Goal: Task Accomplishment & Management: Manage account settings

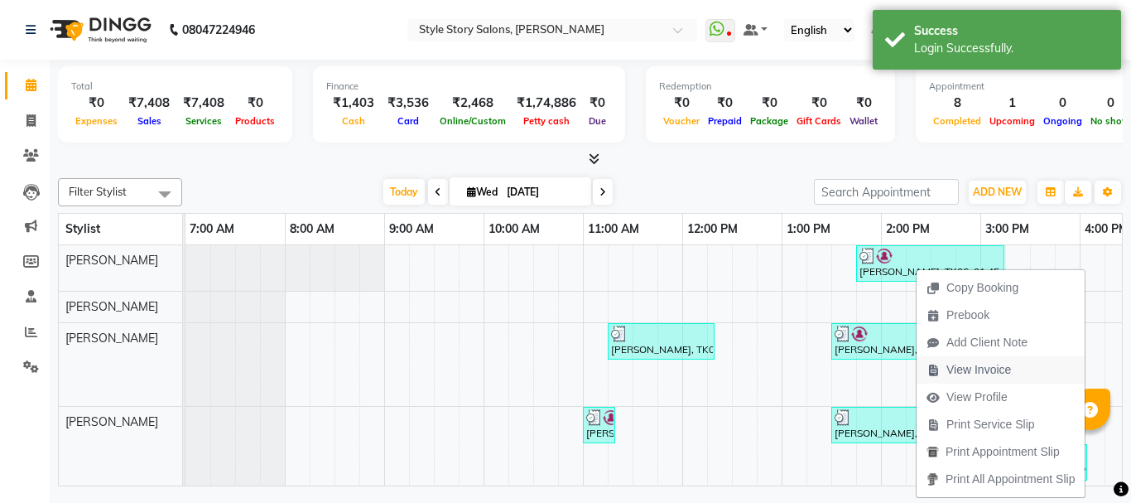
click at [991, 370] on span "View Invoice" at bounding box center [978, 369] width 65 height 17
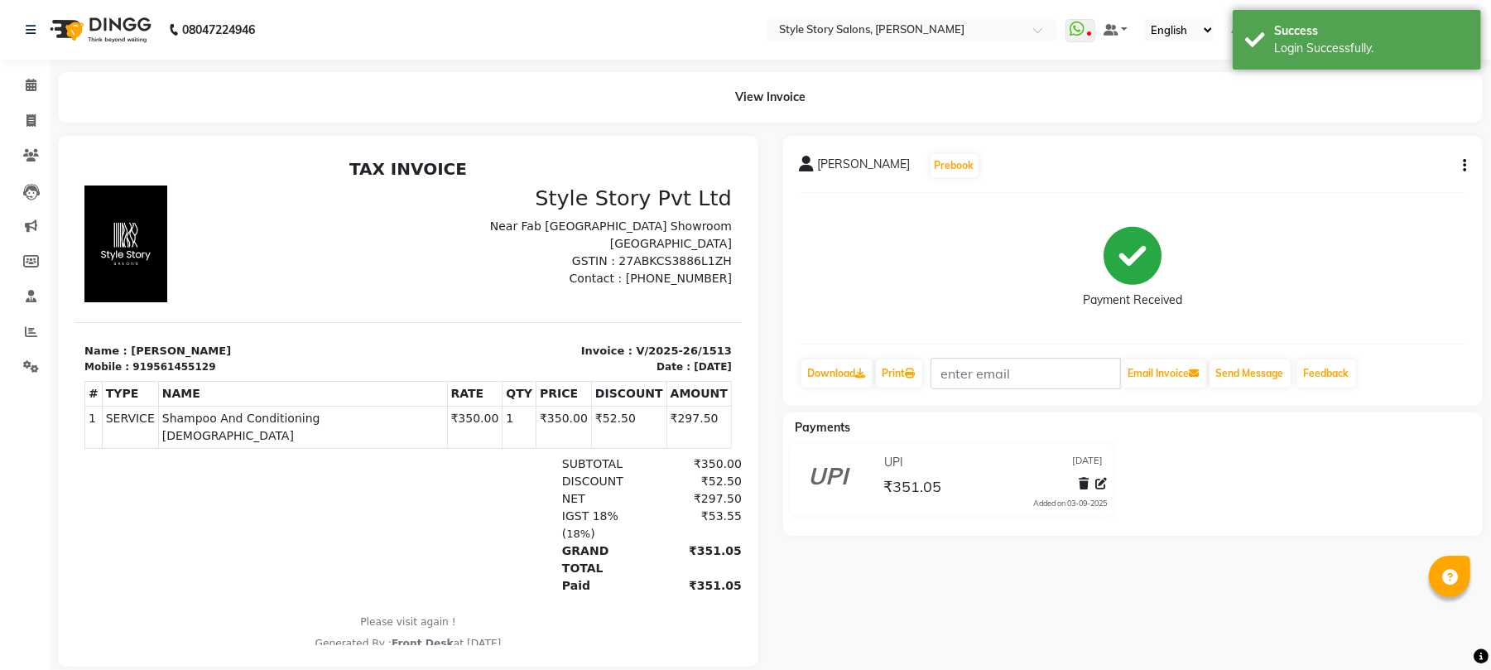
click at [1130, 166] on icon "button" at bounding box center [1464, 166] width 3 height 1
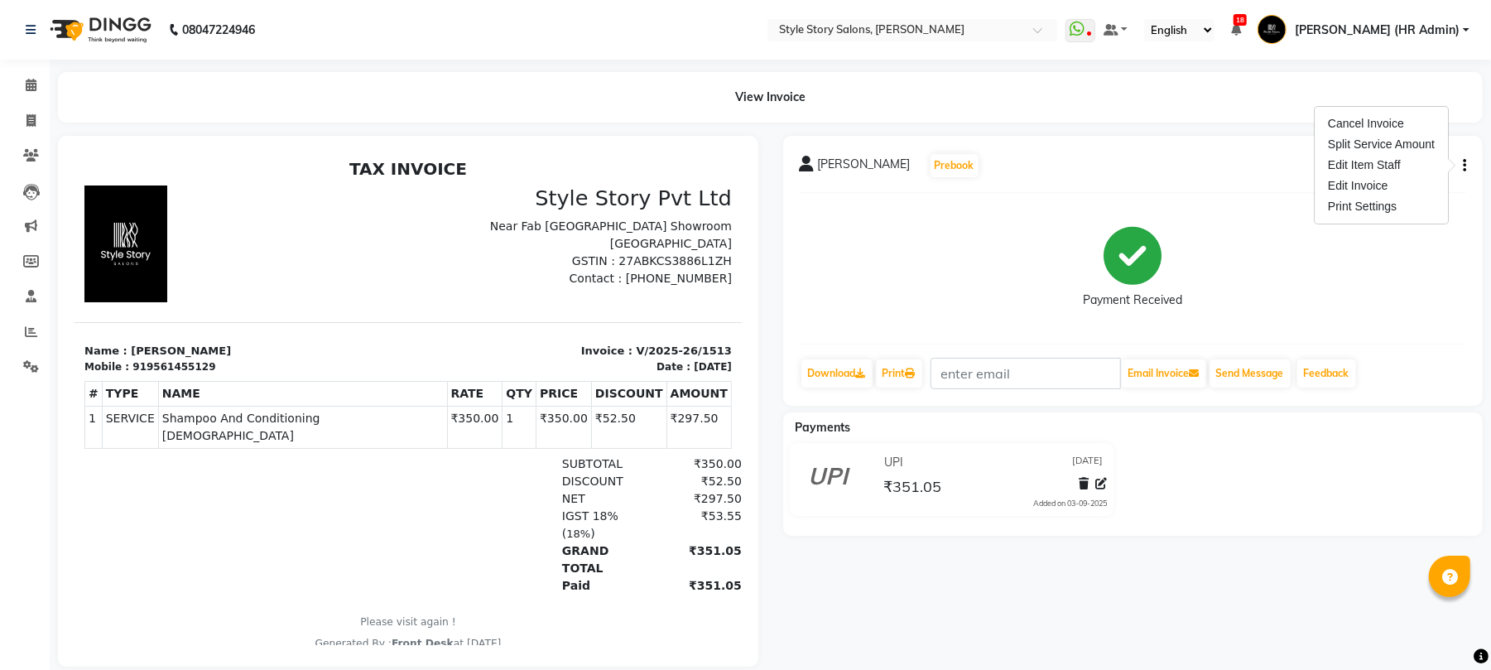
click at [113, 17] on img at bounding box center [98, 30] width 113 height 46
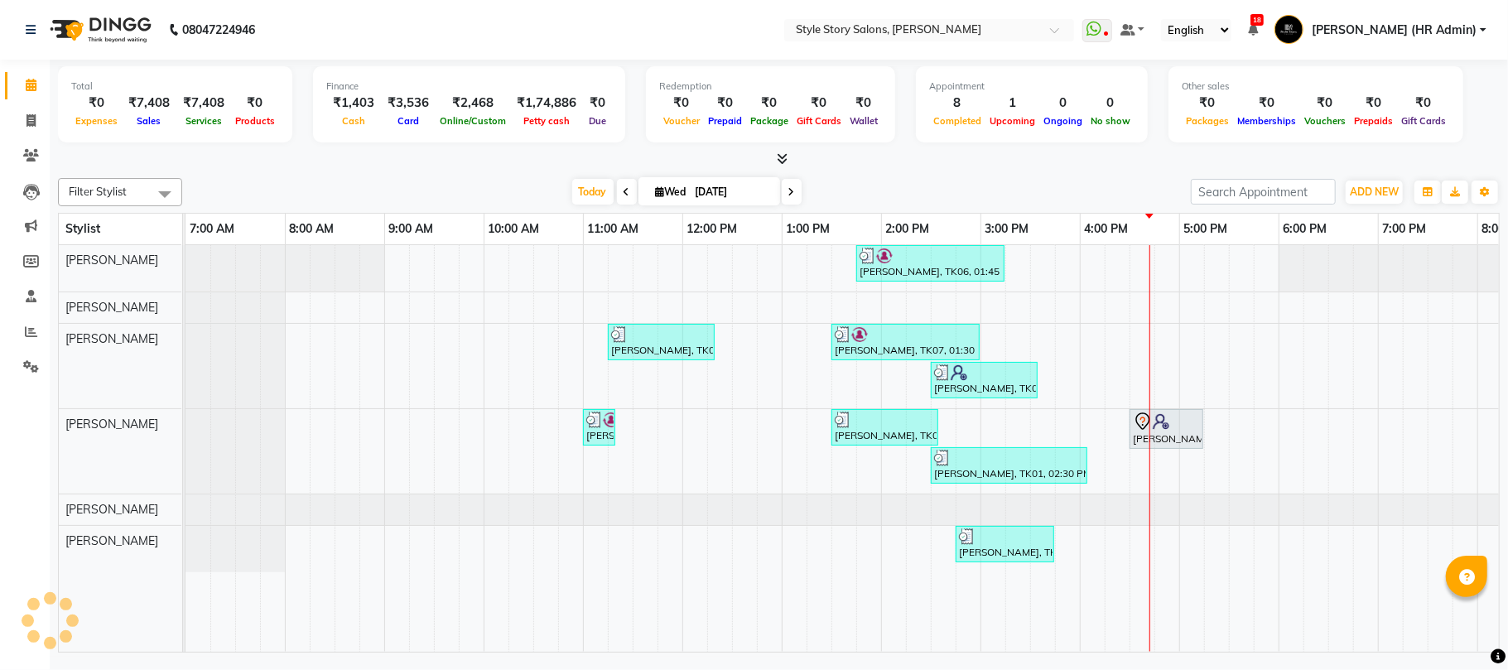
scroll to position [0, 277]
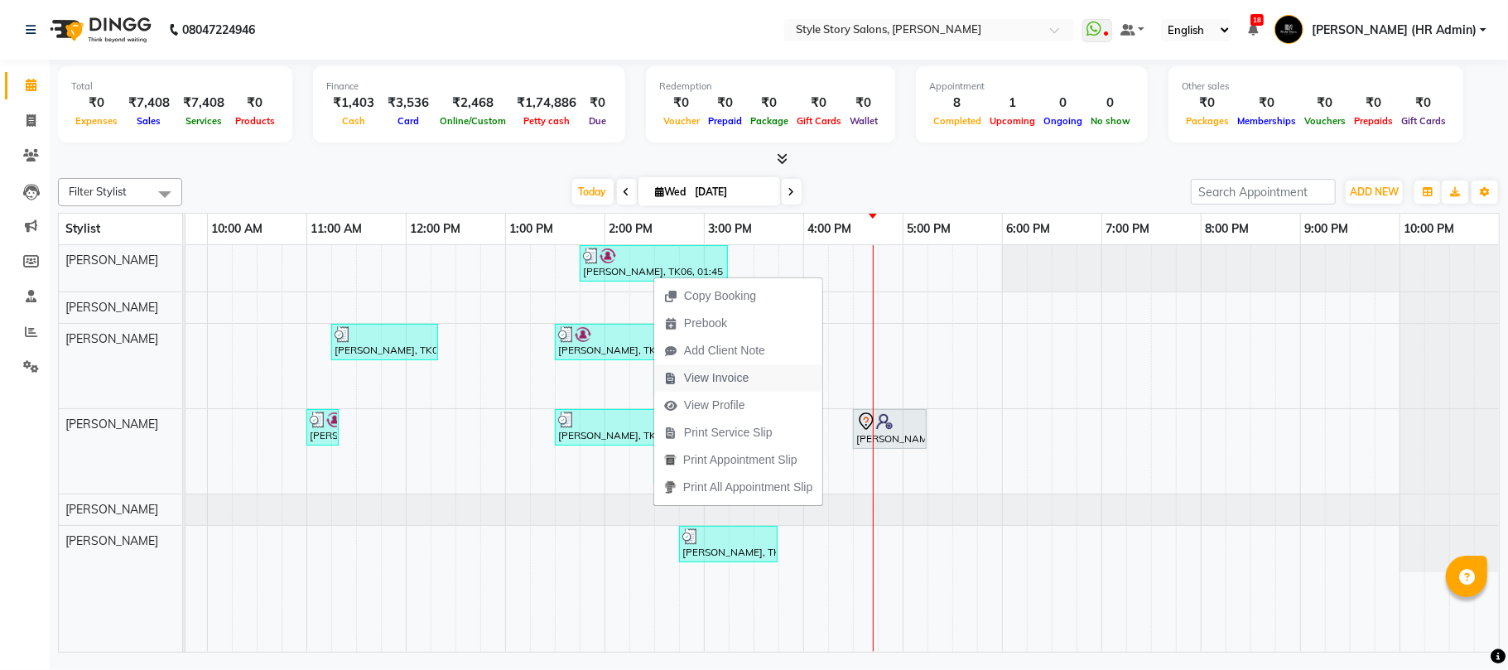
click at [707, 382] on span "View Invoice" at bounding box center [716, 377] width 65 height 17
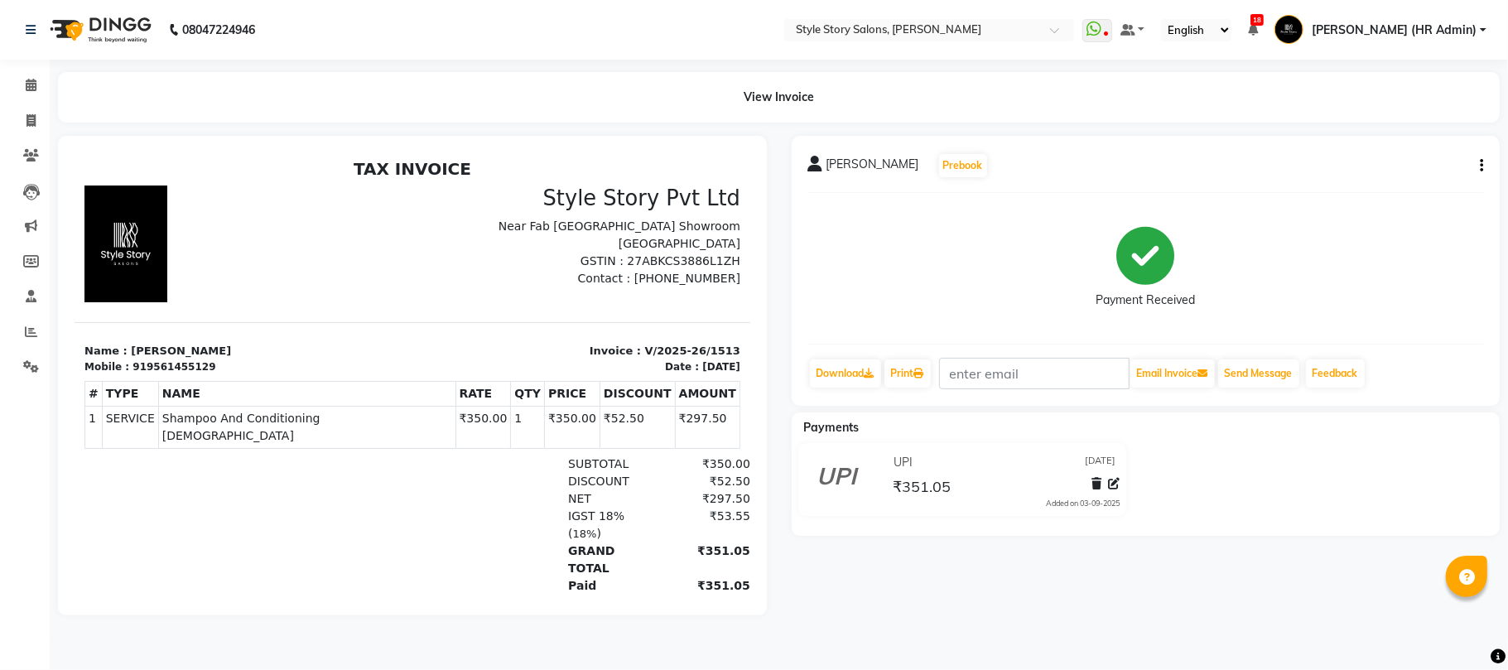
click at [96, 26] on img at bounding box center [98, 30] width 113 height 46
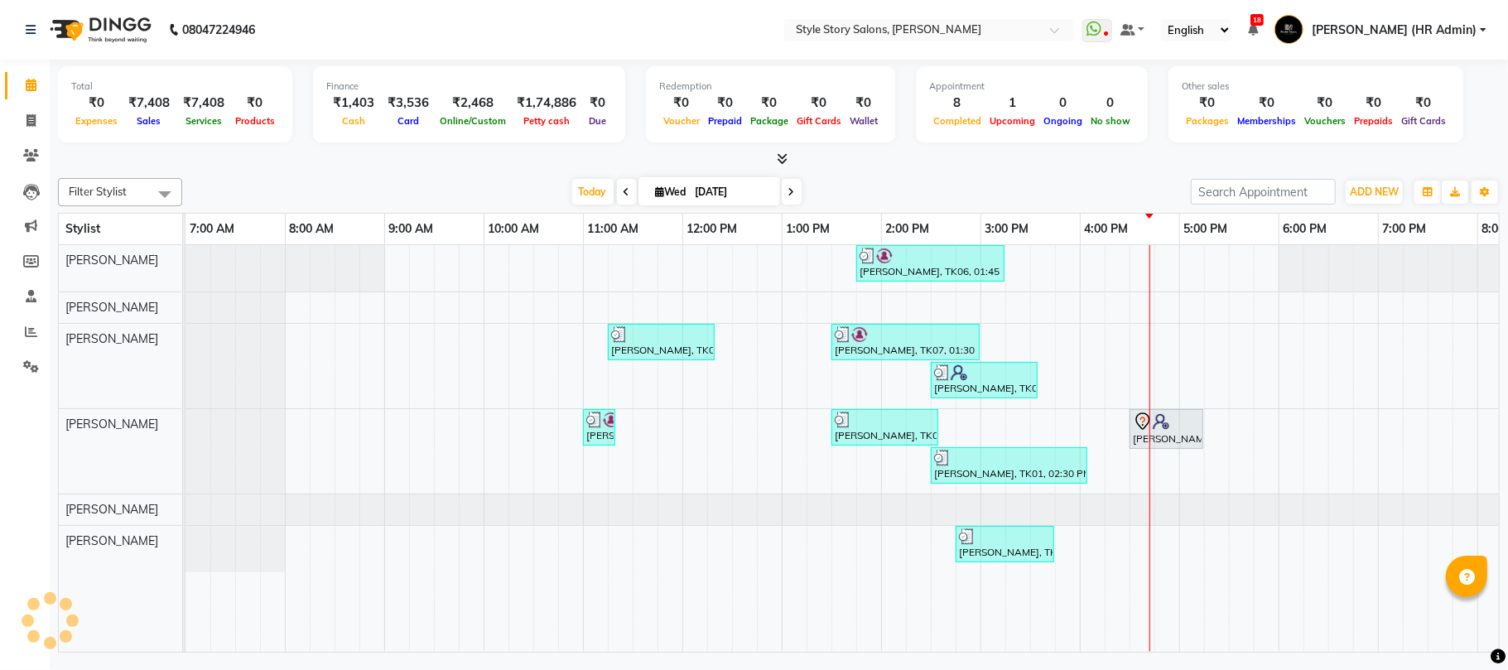
scroll to position [0, 277]
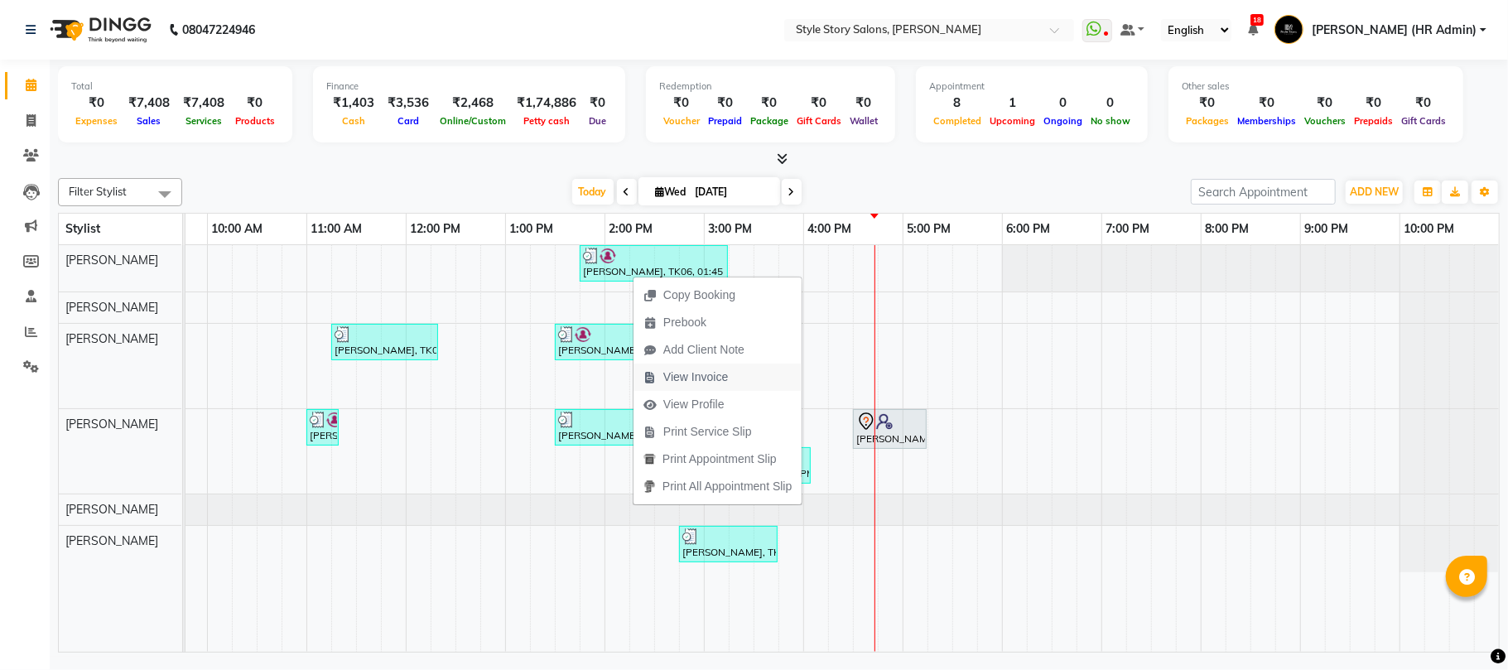
click at [712, 383] on span "View Invoice" at bounding box center [695, 376] width 65 height 17
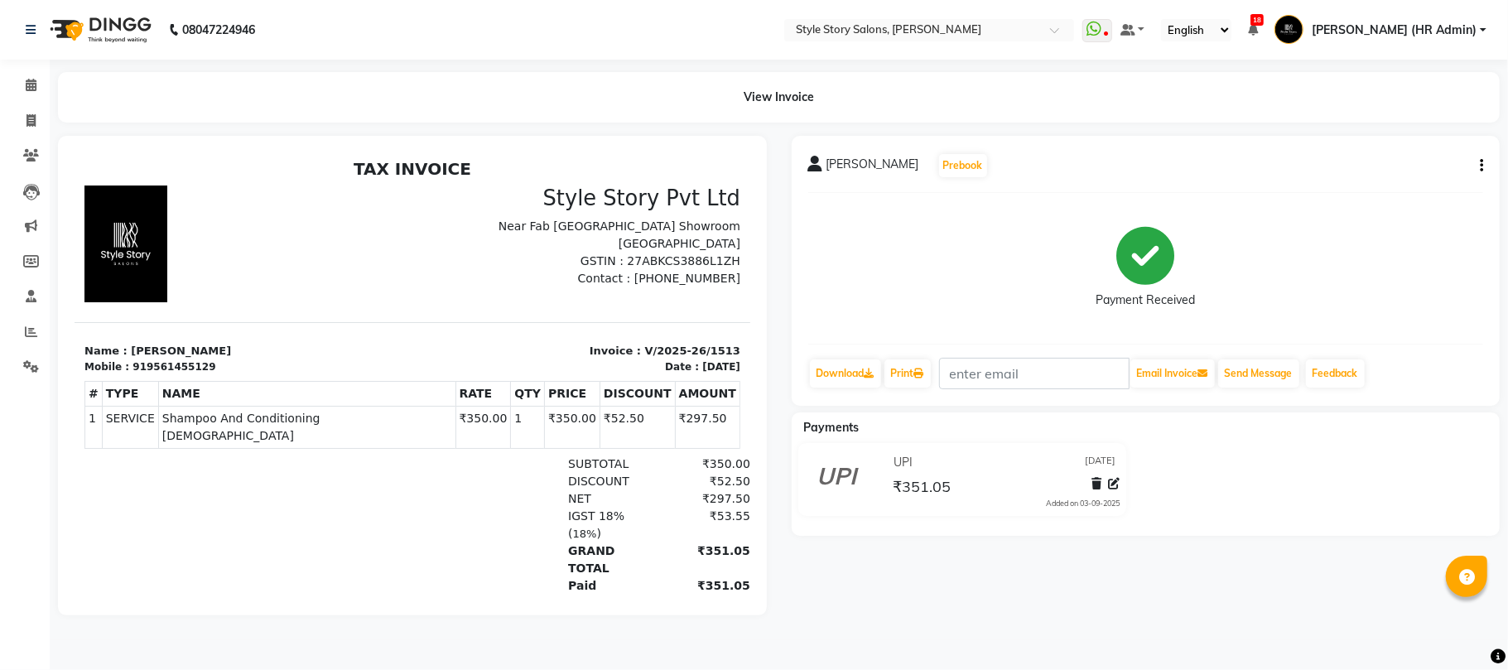
click at [1130, 166] on icon "button" at bounding box center [1481, 166] width 3 height 1
click at [1130, 180] on div "Edit Invoice" at bounding box center [1397, 186] width 113 height 21
select select "service"
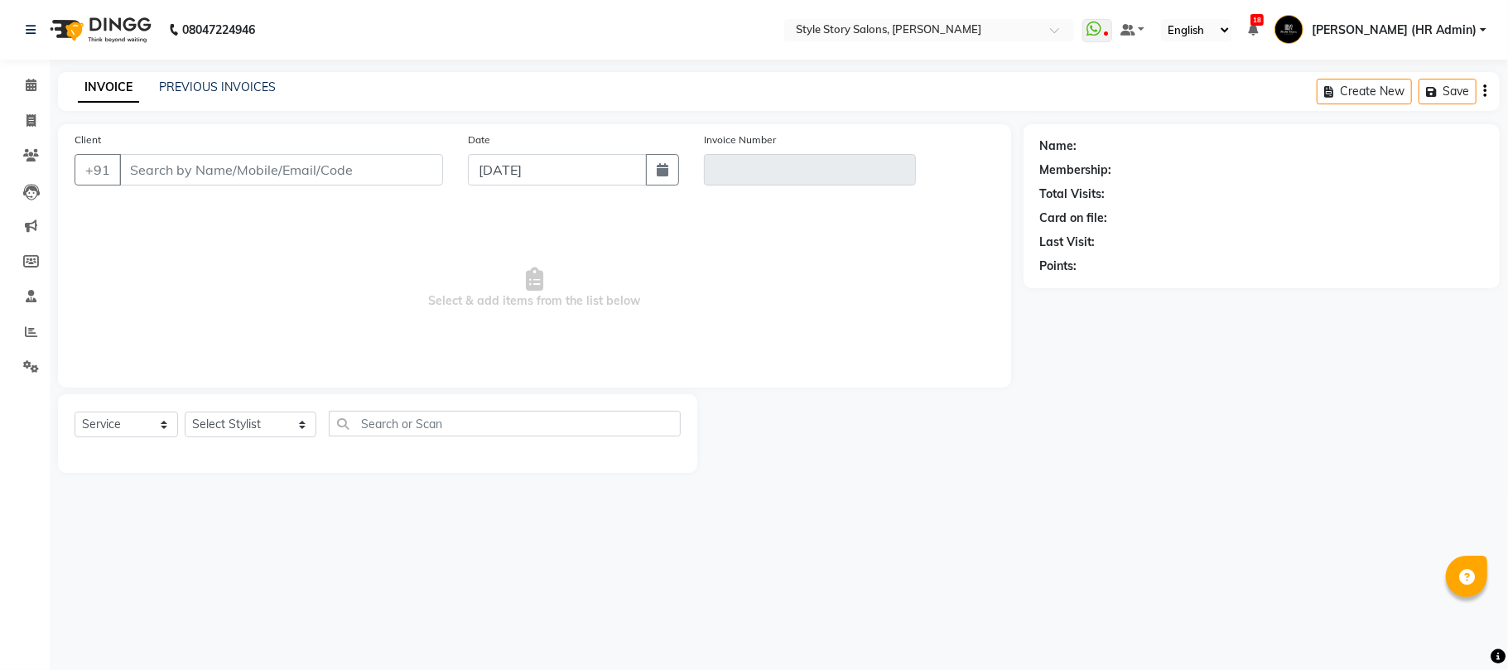
type input "9561455129"
type input "V/2025-26/1513"
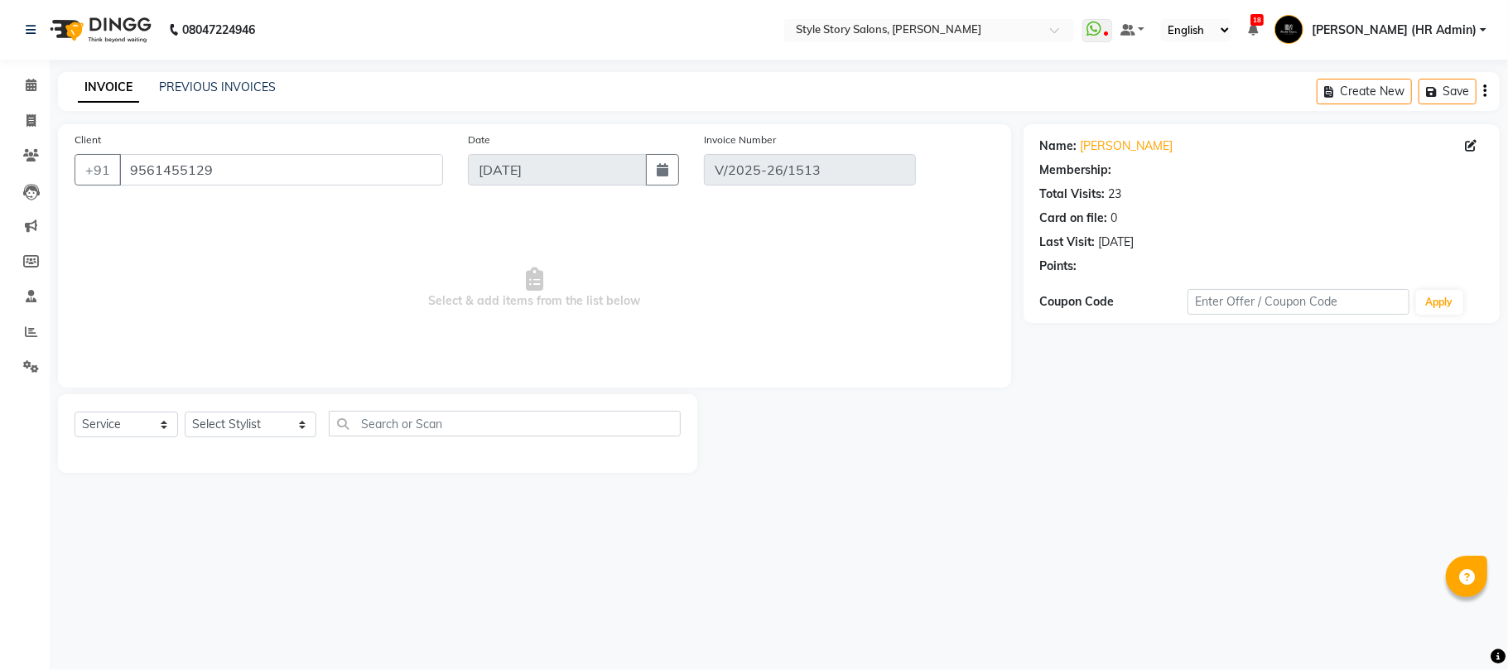
select select "1: Object"
select select "select"
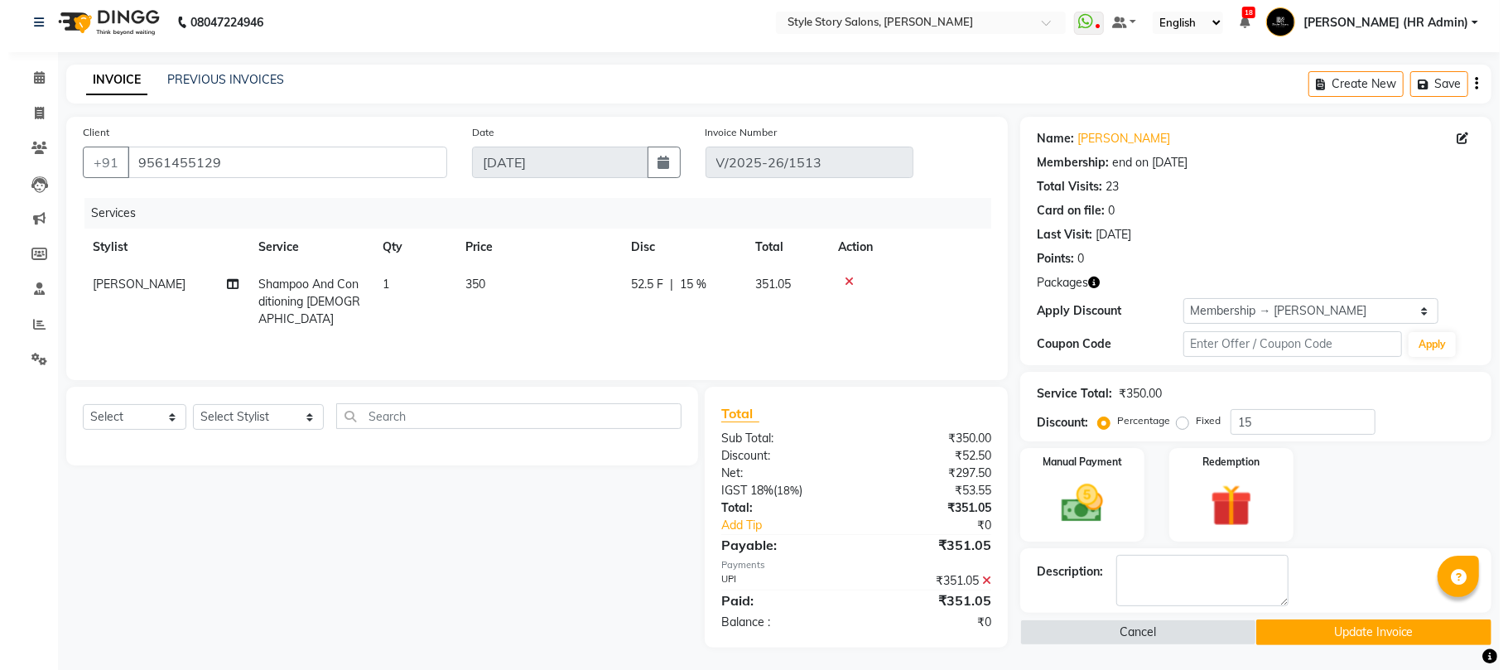
scroll to position [10, 0]
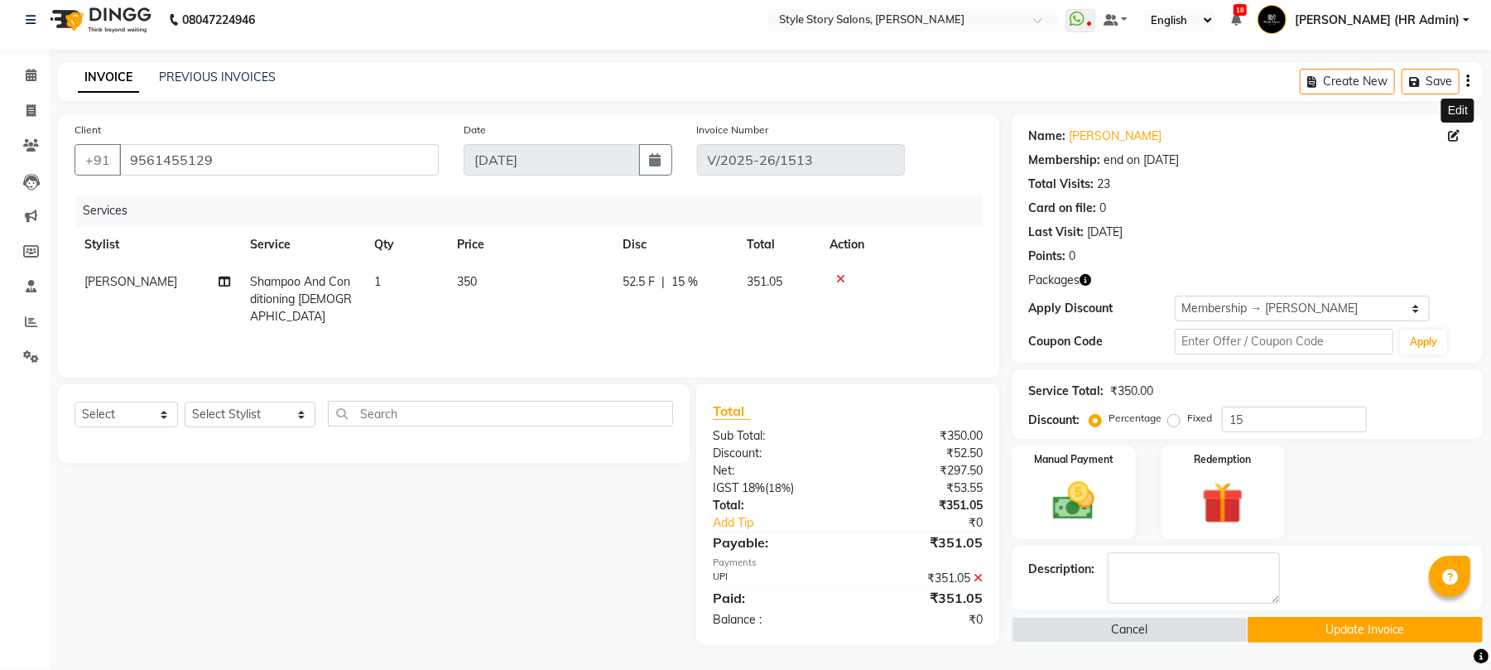
click at [1130, 141] on icon at bounding box center [1454, 136] width 12 height 12
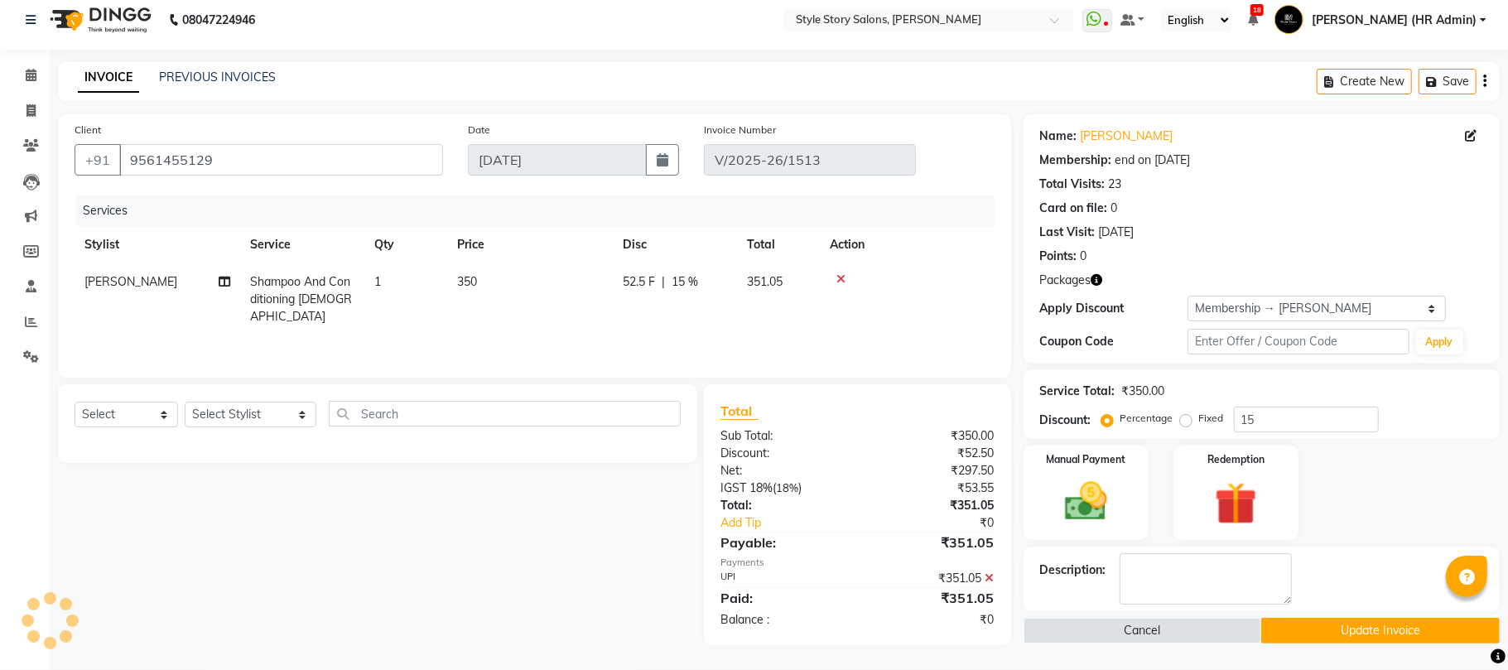
select select "[DEMOGRAPHIC_DATA]"
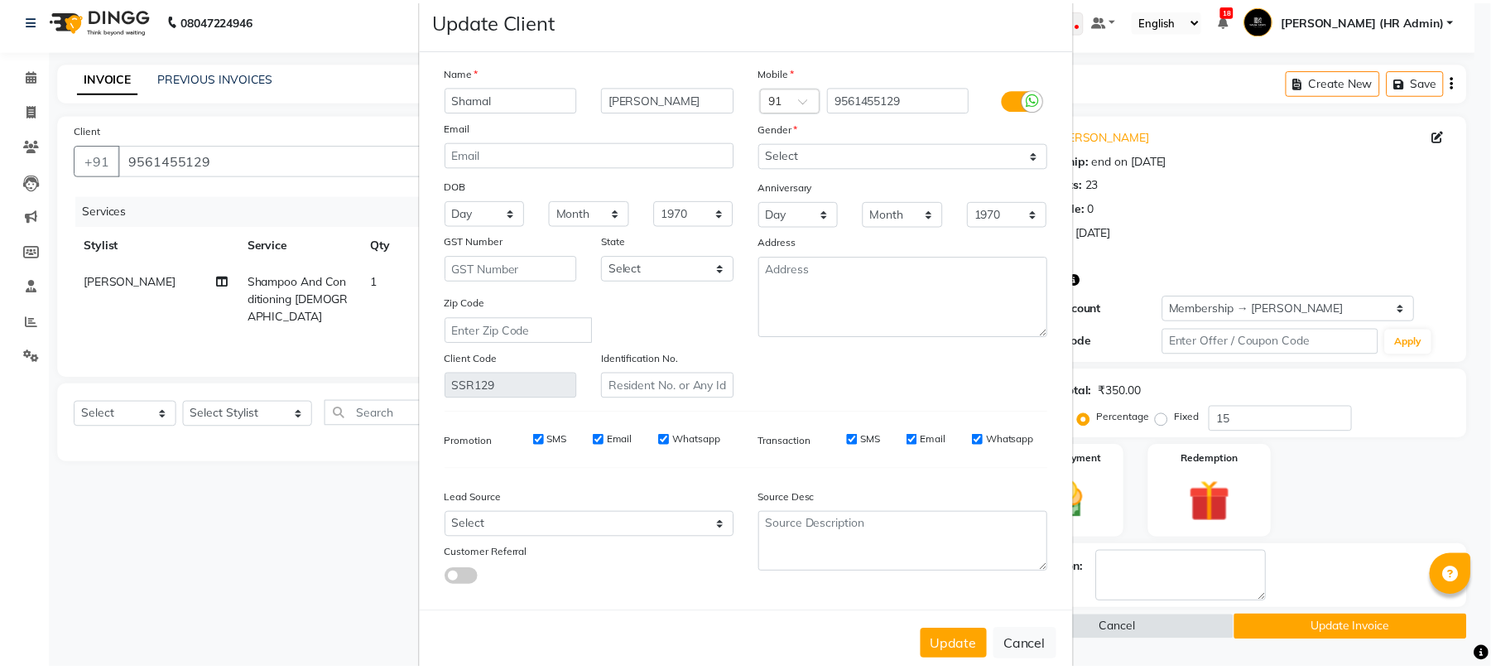
scroll to position [60, 0]
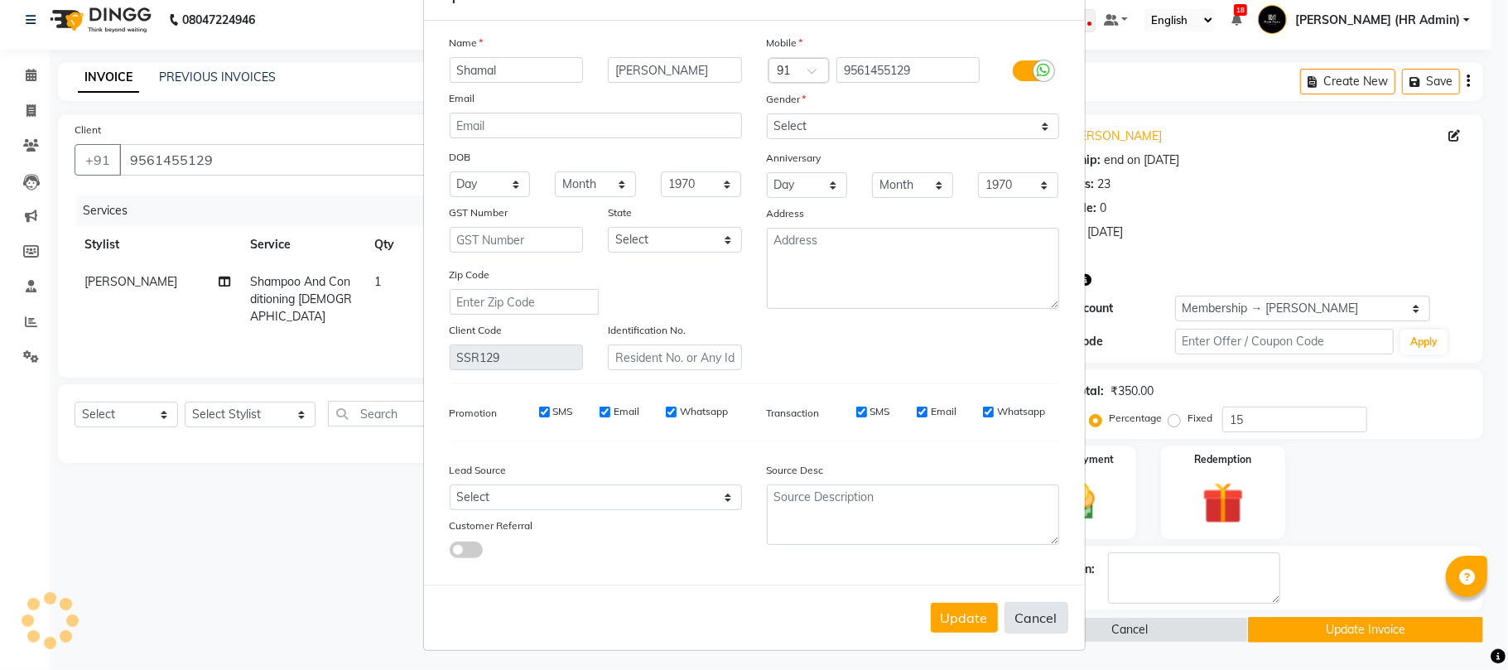
click at [1030, 502] on button "Cancel" at bounding box center [1036, 617] width 64 height 31
select select
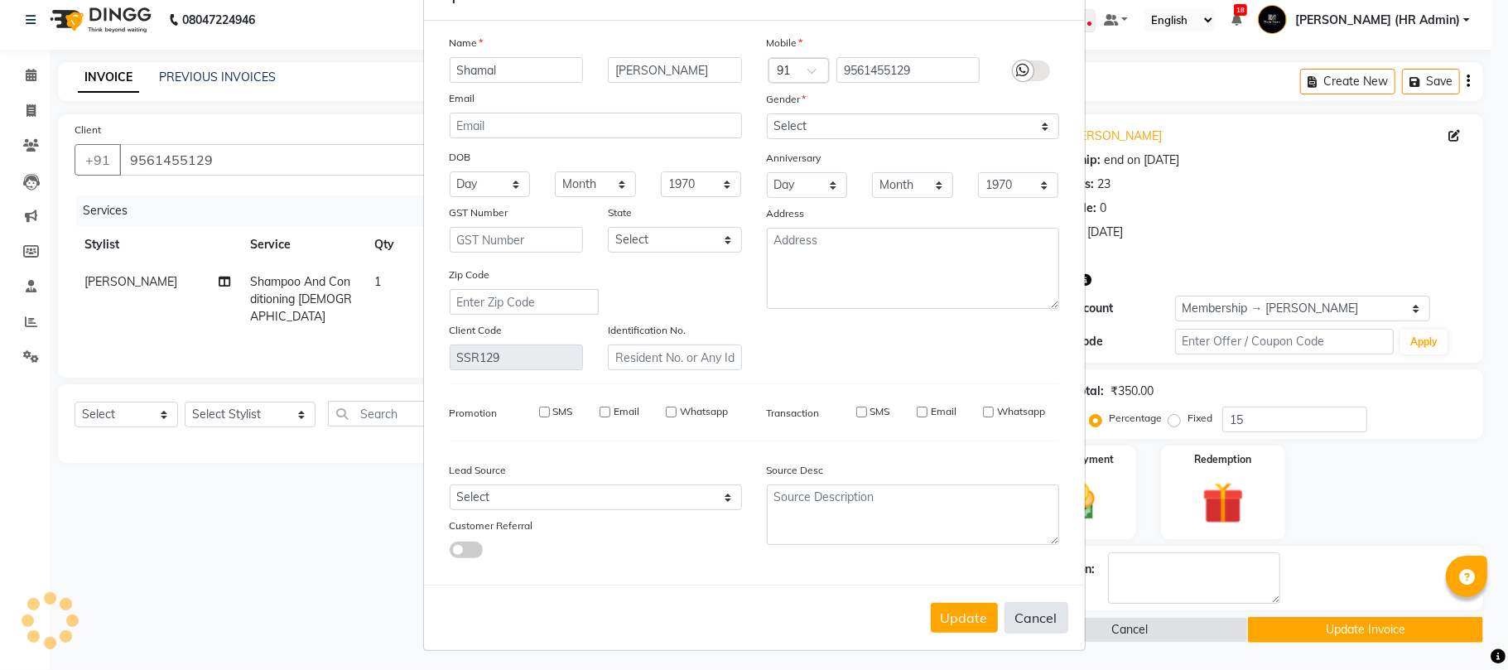
select select
checkbox input "false"
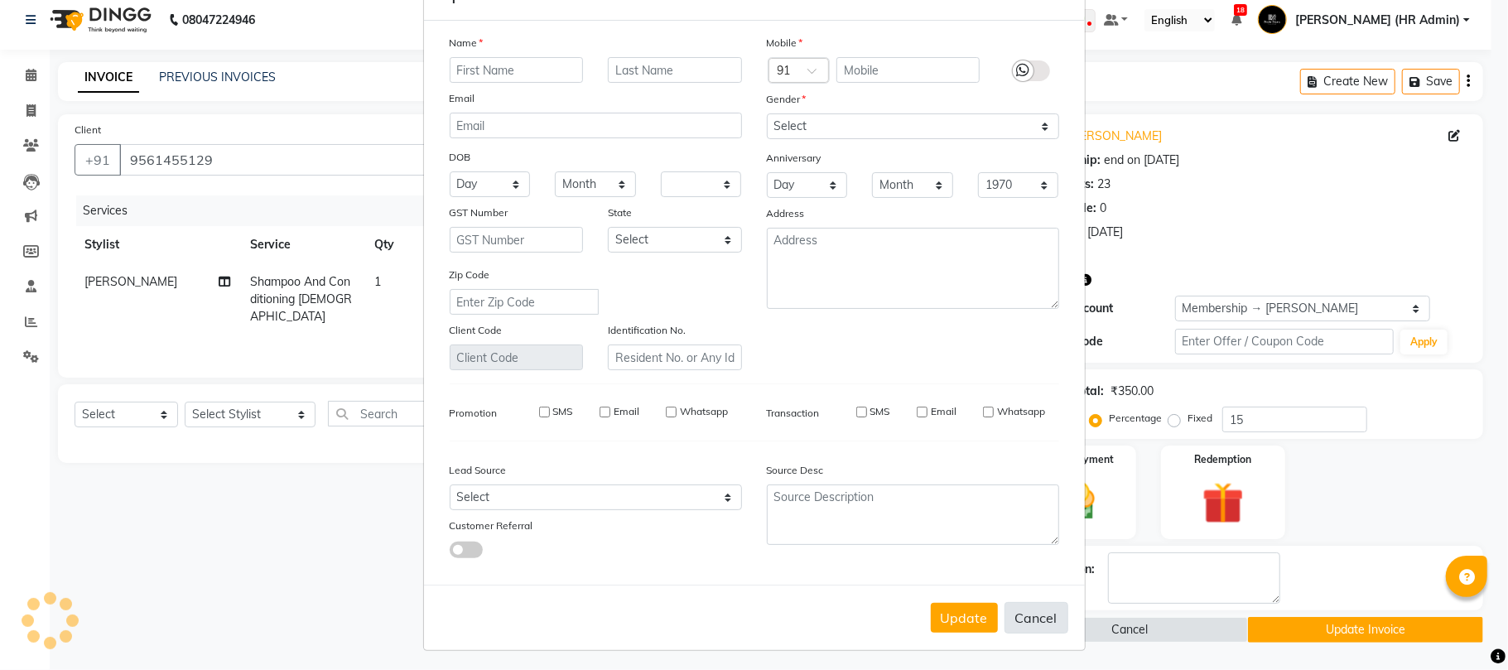
checkbox input "false"
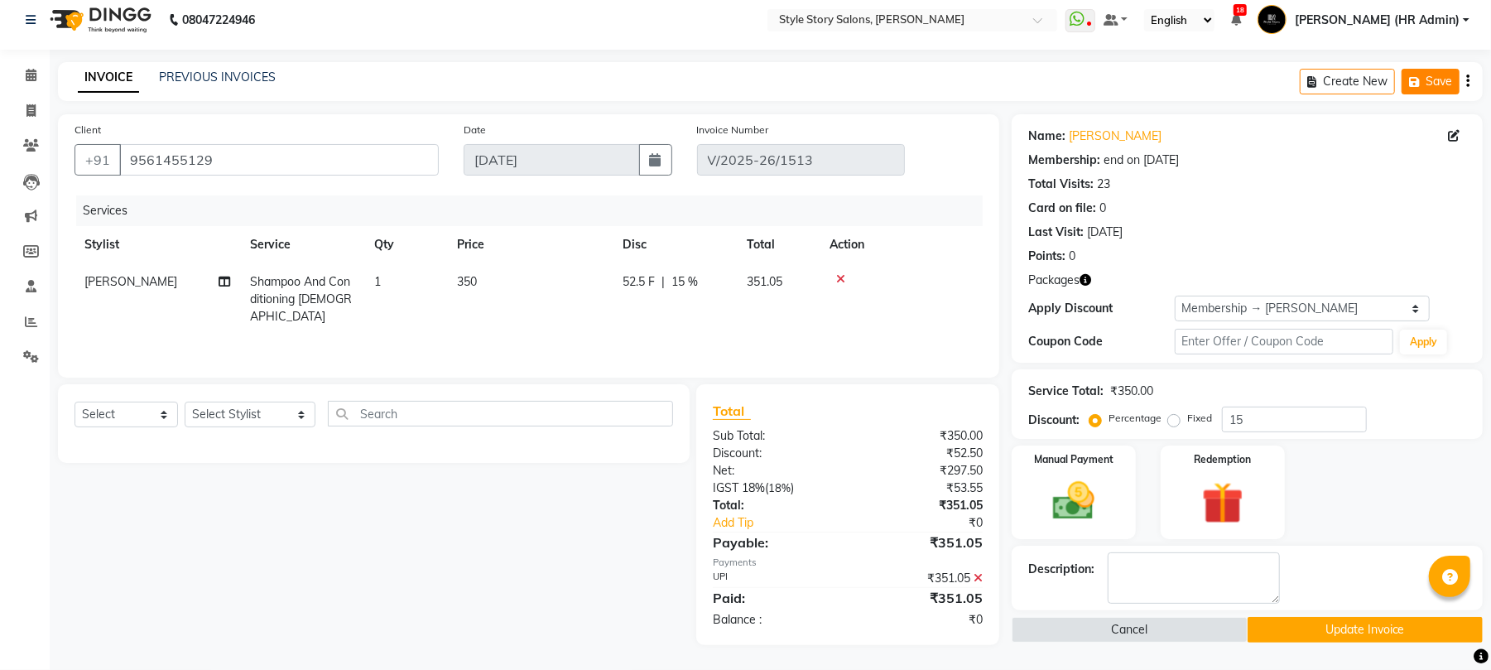
click at [1130, 84] on button "Save" at bounding box center [1431, 82] width 58 height 26
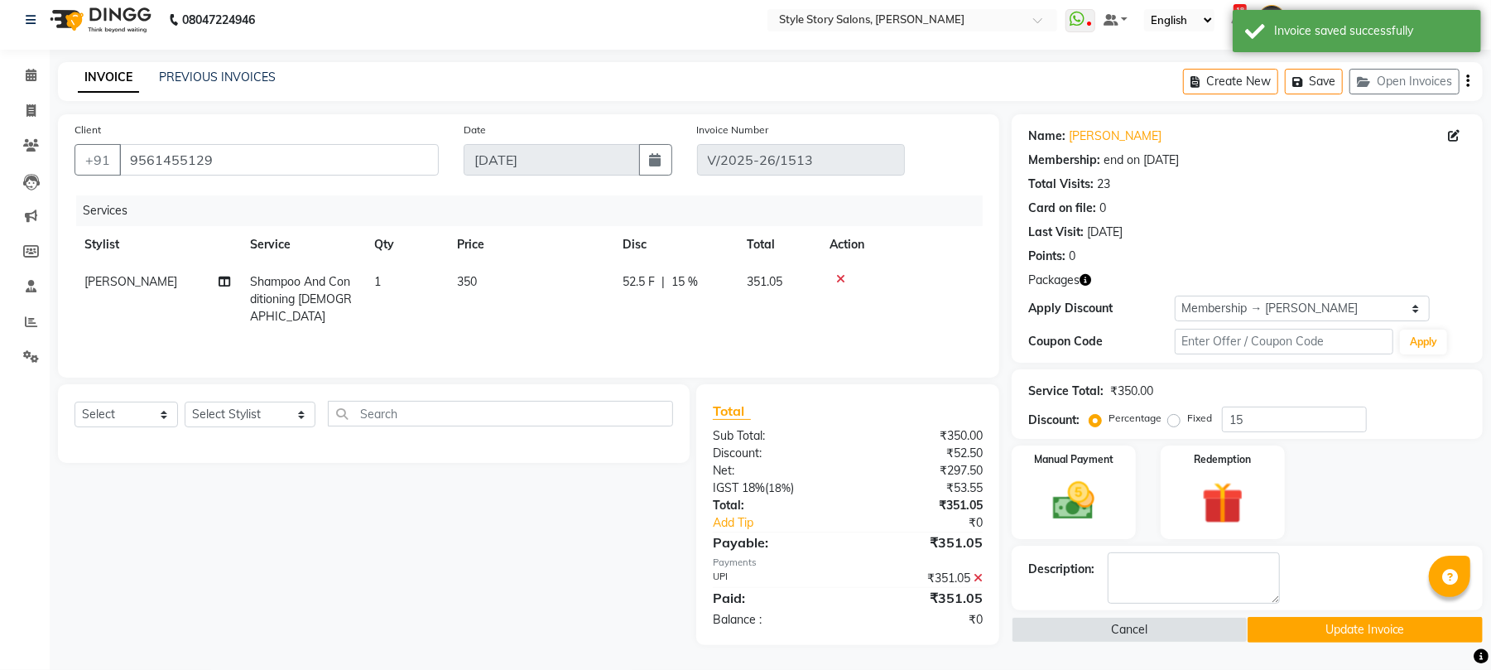
click at [103, 24] on img at bounding box center [98, 20] width 113 height 46
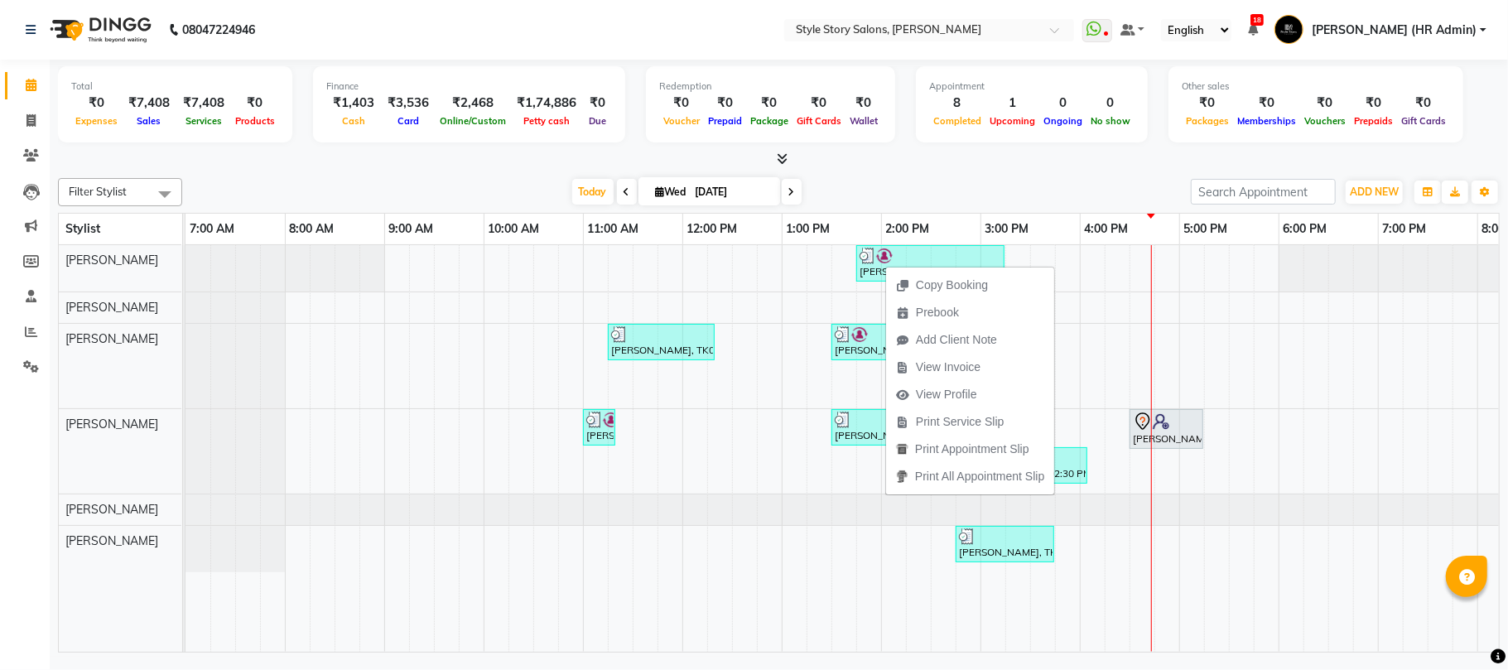
click at [843, 195] on div "[DATE] [DATE]" at bounding box center [686, 192] width 992 height 25
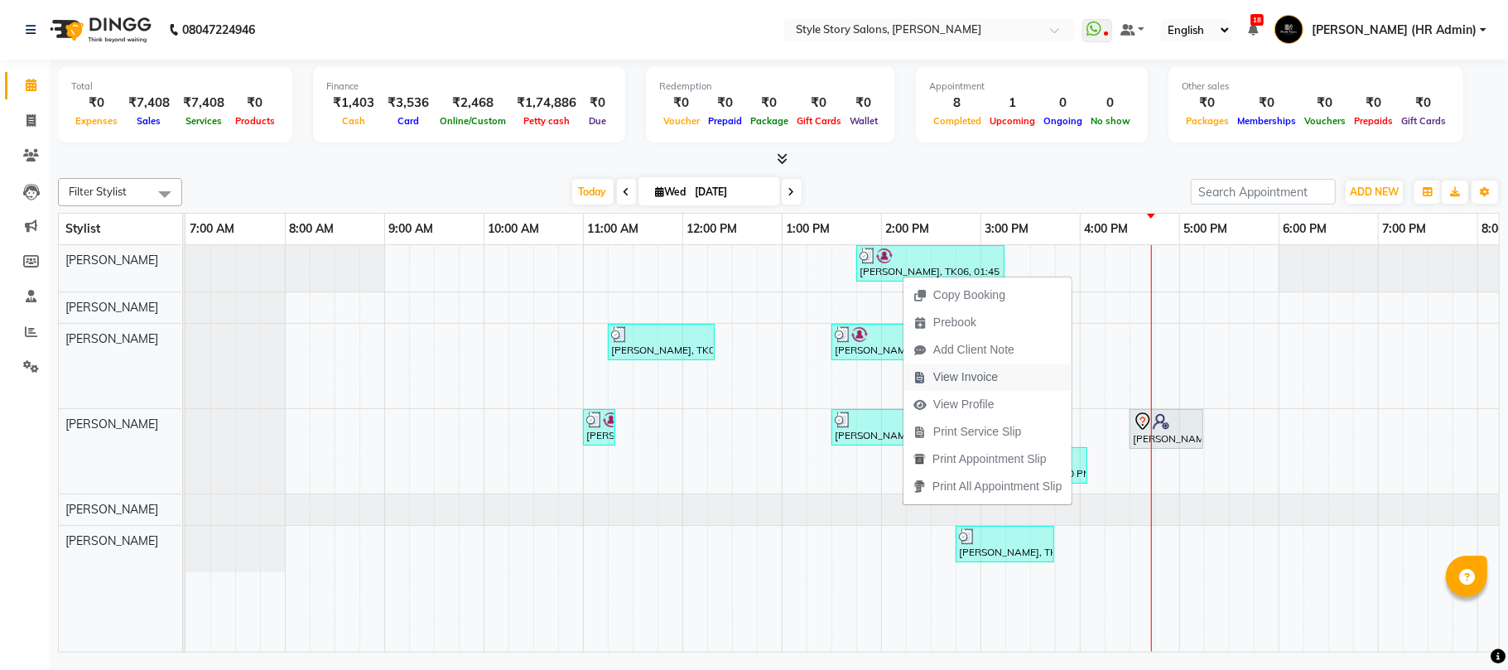
click at [982, 383] on span "View Invoice" at bounding box center [965, 376] width 65 height 17
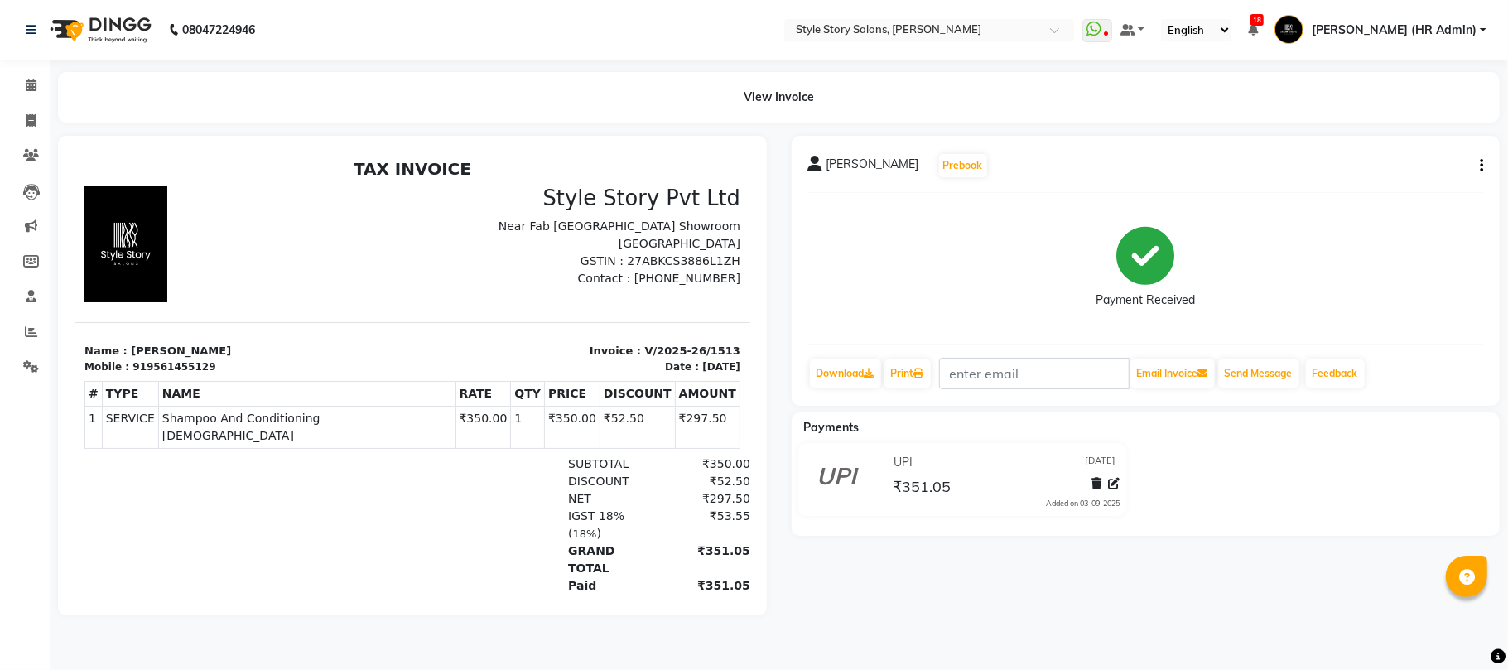
click at [111, 23] on img at bounding box center [98, 30] width 113 height 46
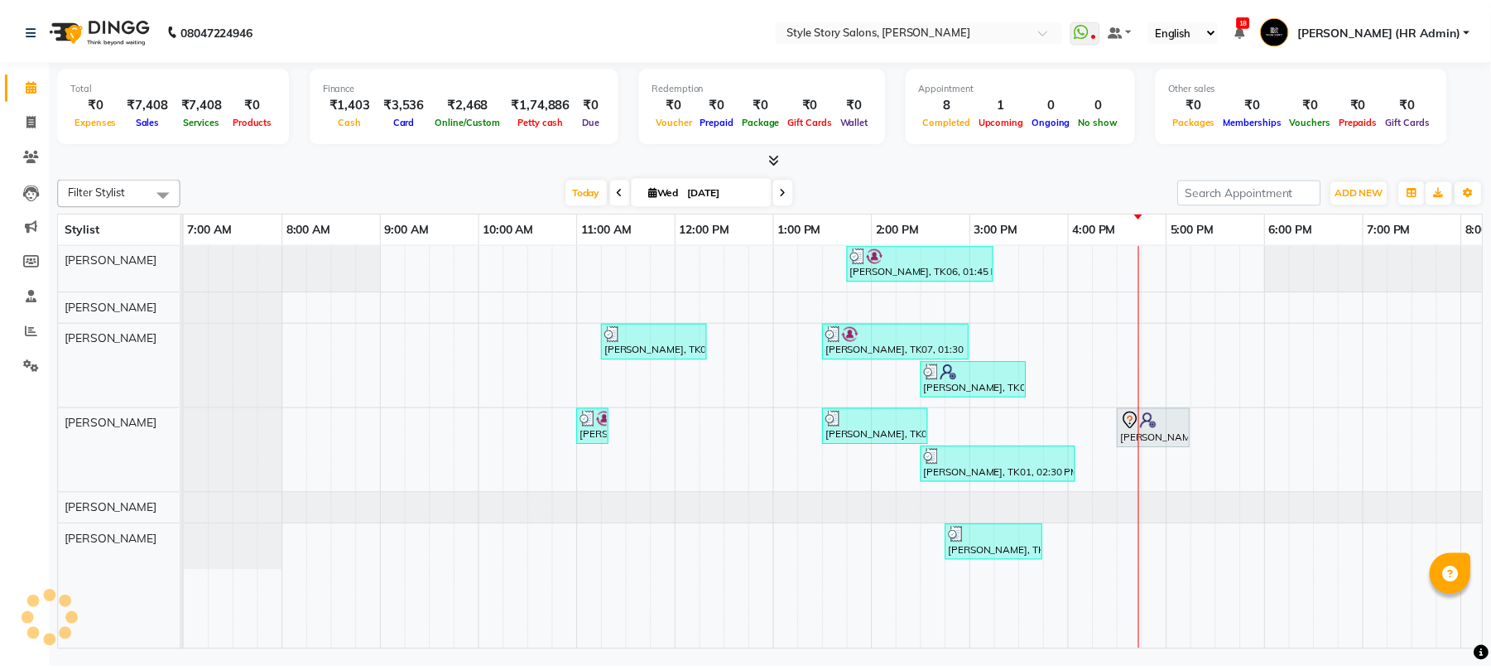
scroll to position [0, 277]
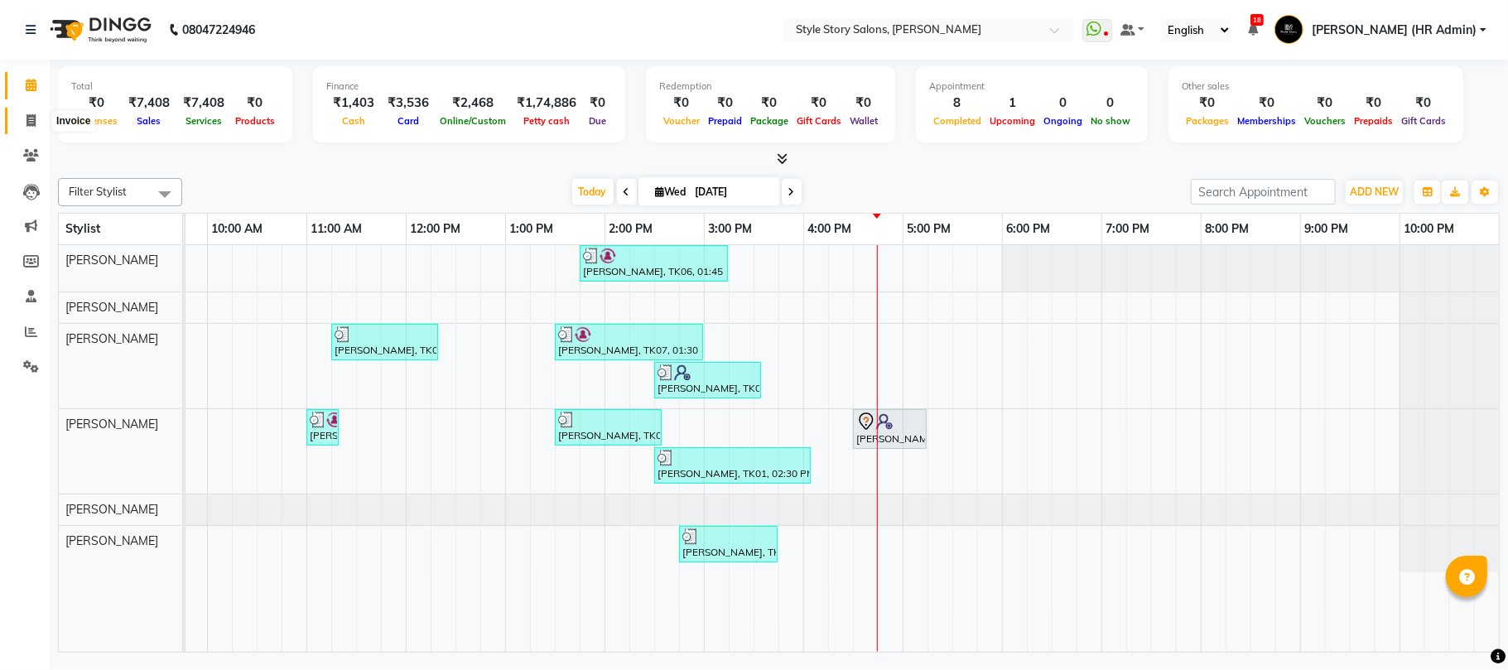
click at [40, 123] on span at bounding box center [31, 121] width 29 height 19
select select "service"
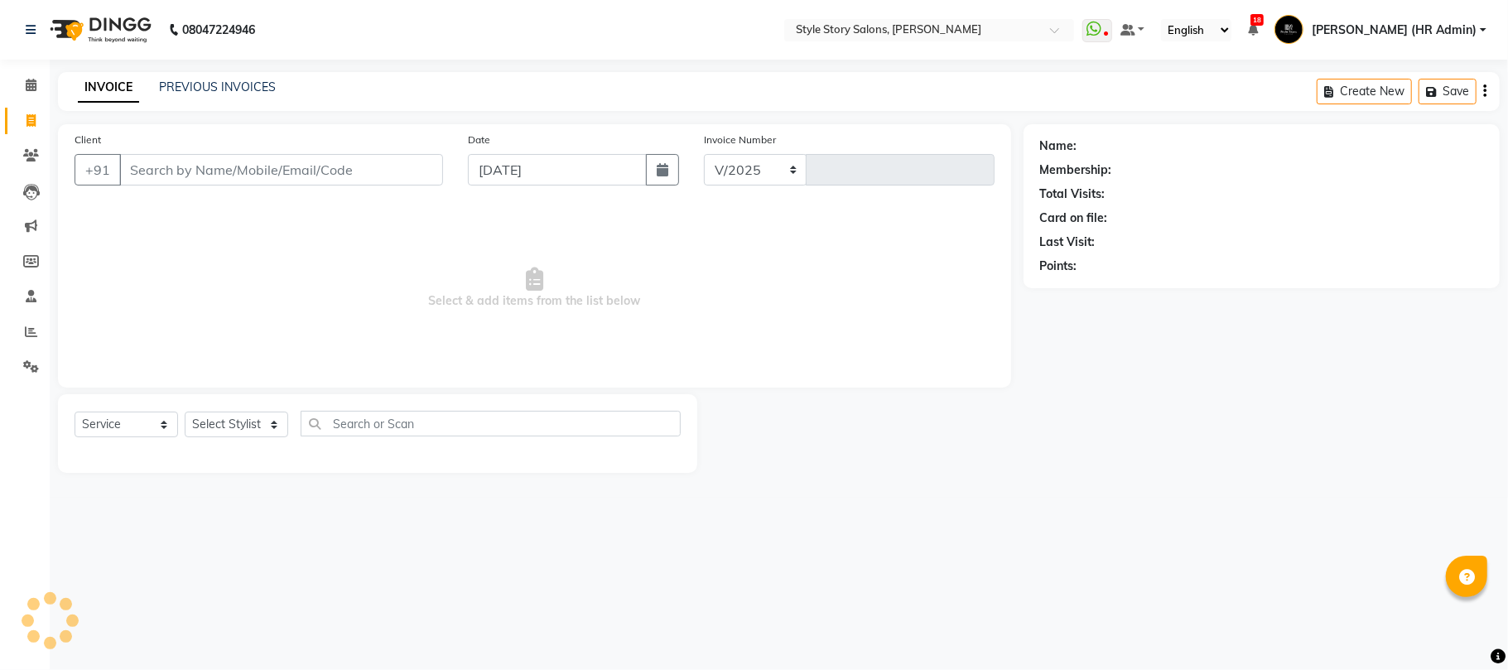
select select "6249"
type input "1515"
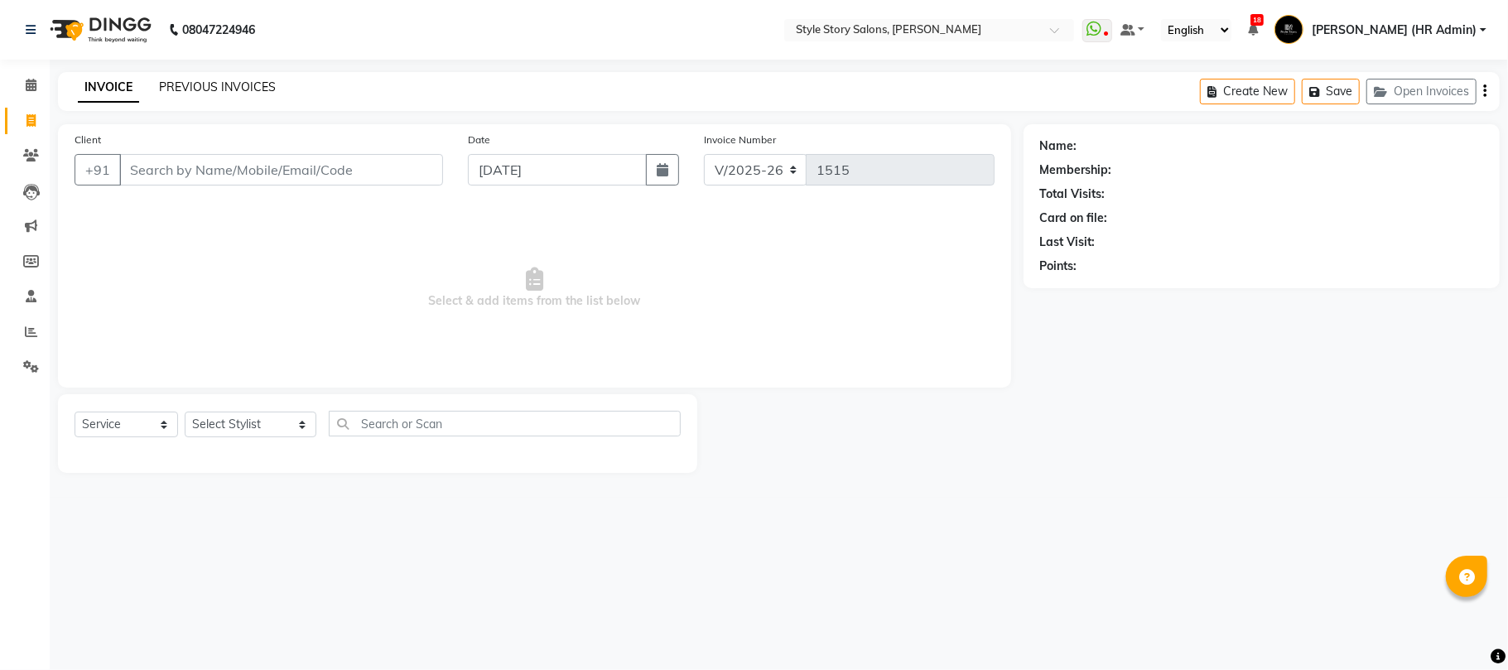
click at [226, 83] on link "PREVIOUS INVOICES" at bounding box center [217, 86] width 117 height 15
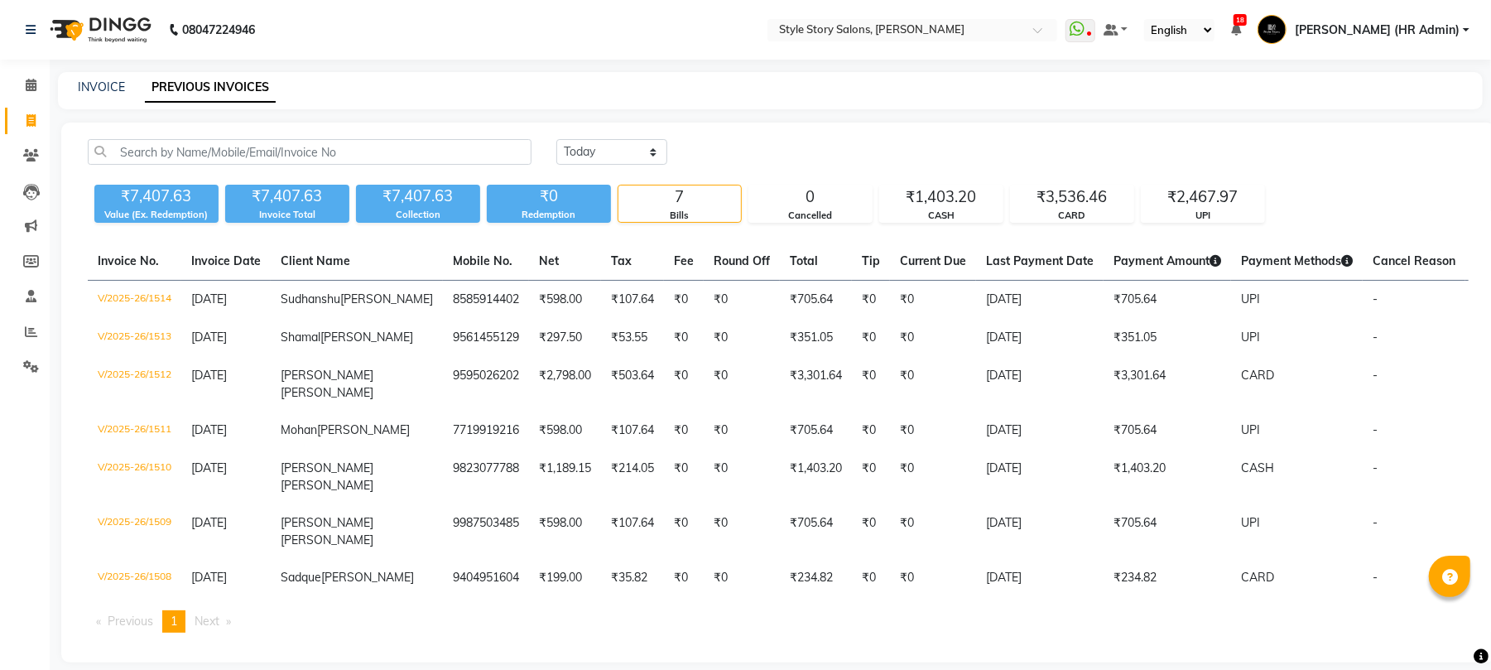
click at [93, 27] on img at bounding box center [98, 30] width 113 height 46
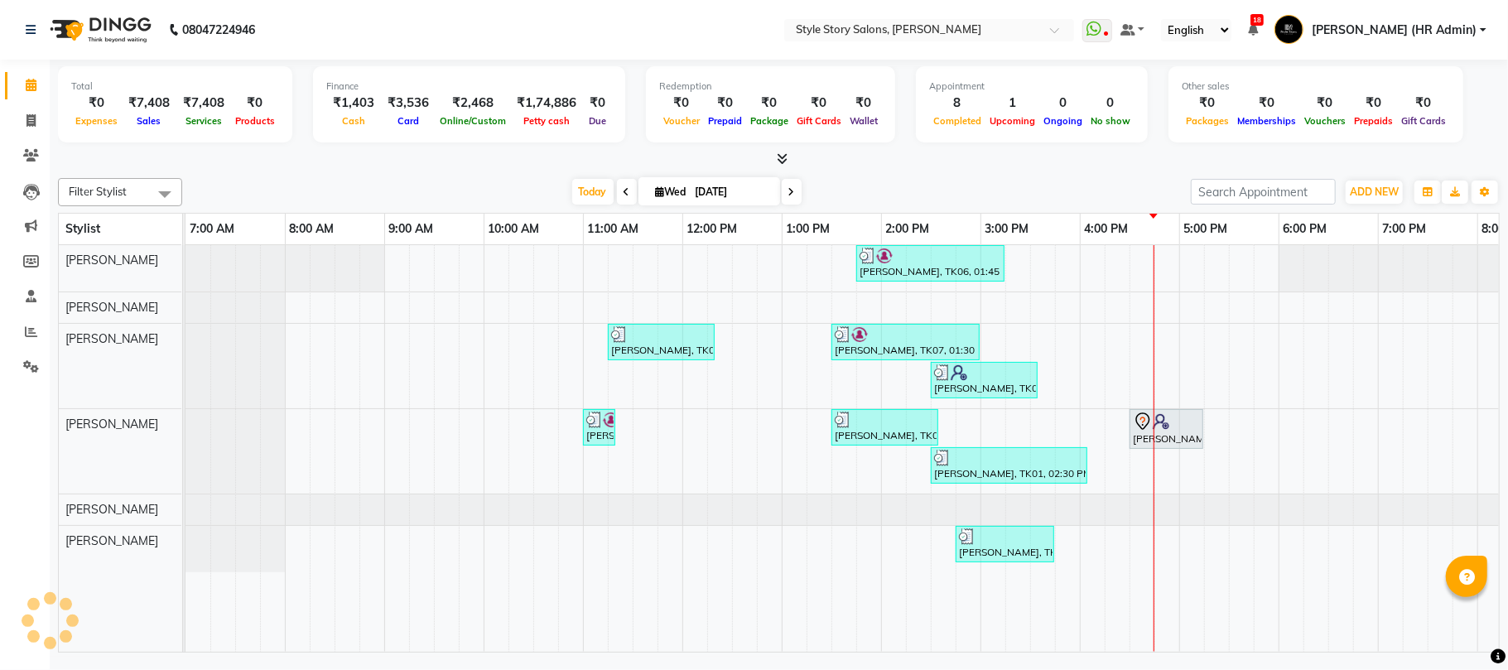
scroll to position [0, 277]
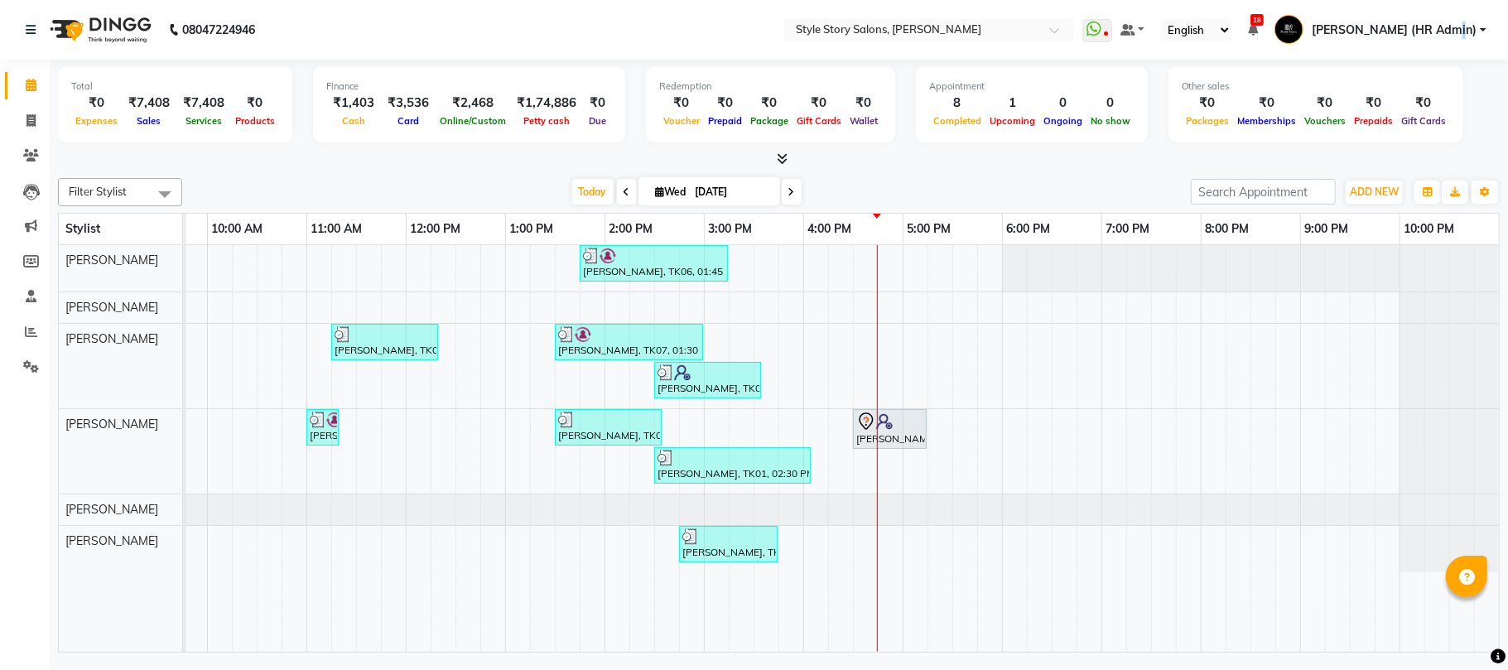
drag, startPoint x: 1475, startPoint y: 22, endPoint x: 1464, endPoint y: 40, distance: 21.2
click at [1130, 22] on span "[PERSON_NAME] (HR Admin)" at bounding box center [1393, 30] width 165 height 17
click at [1130, 123] on link "Sign out" at bounding box center [1402, 119] width 152 height 26
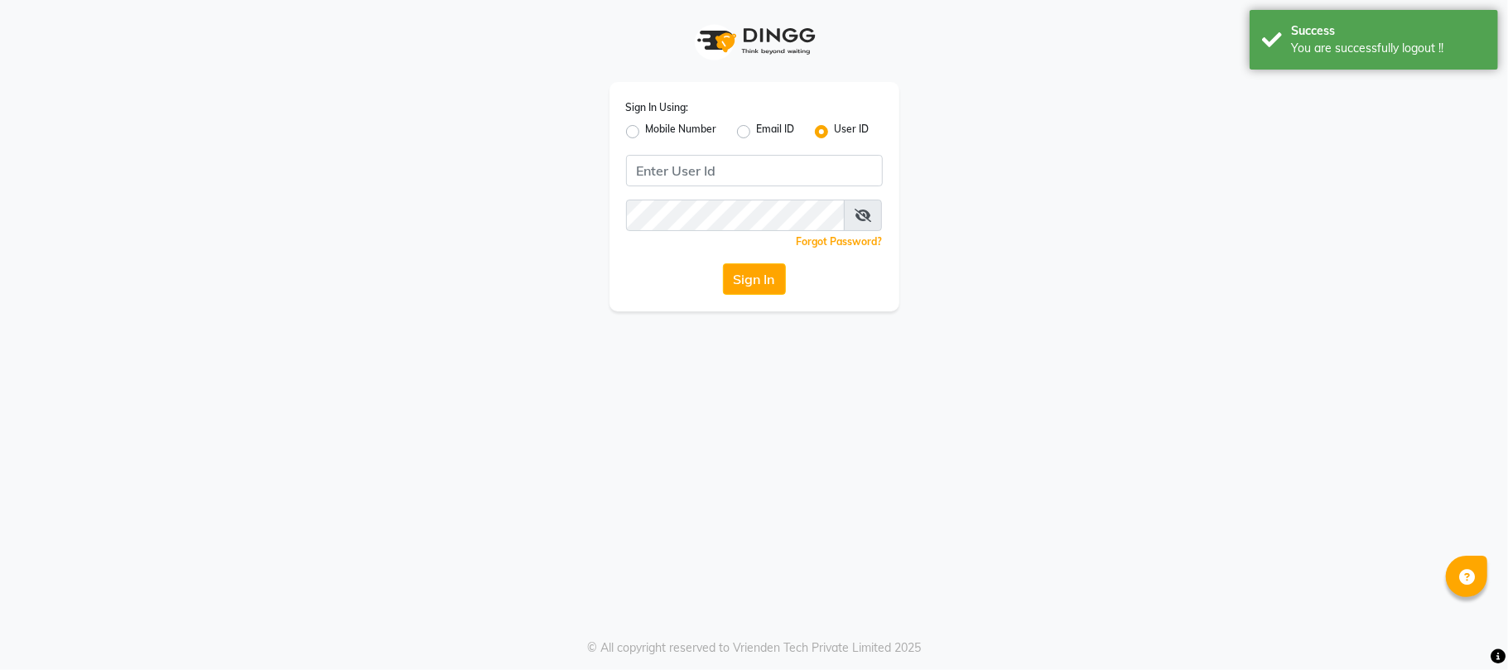
click at [646, 137] on label "Mobile Number" at bounding box center [681, 132] width 71 height 20
click at [646, 132] on input "Mobile Number" at bounding box center [651, 127] width 11 height 11
radio input "true"
radio input "false"
click at [700, 167] on input "Username" at bounding box center [781, 170] width 201 height 31
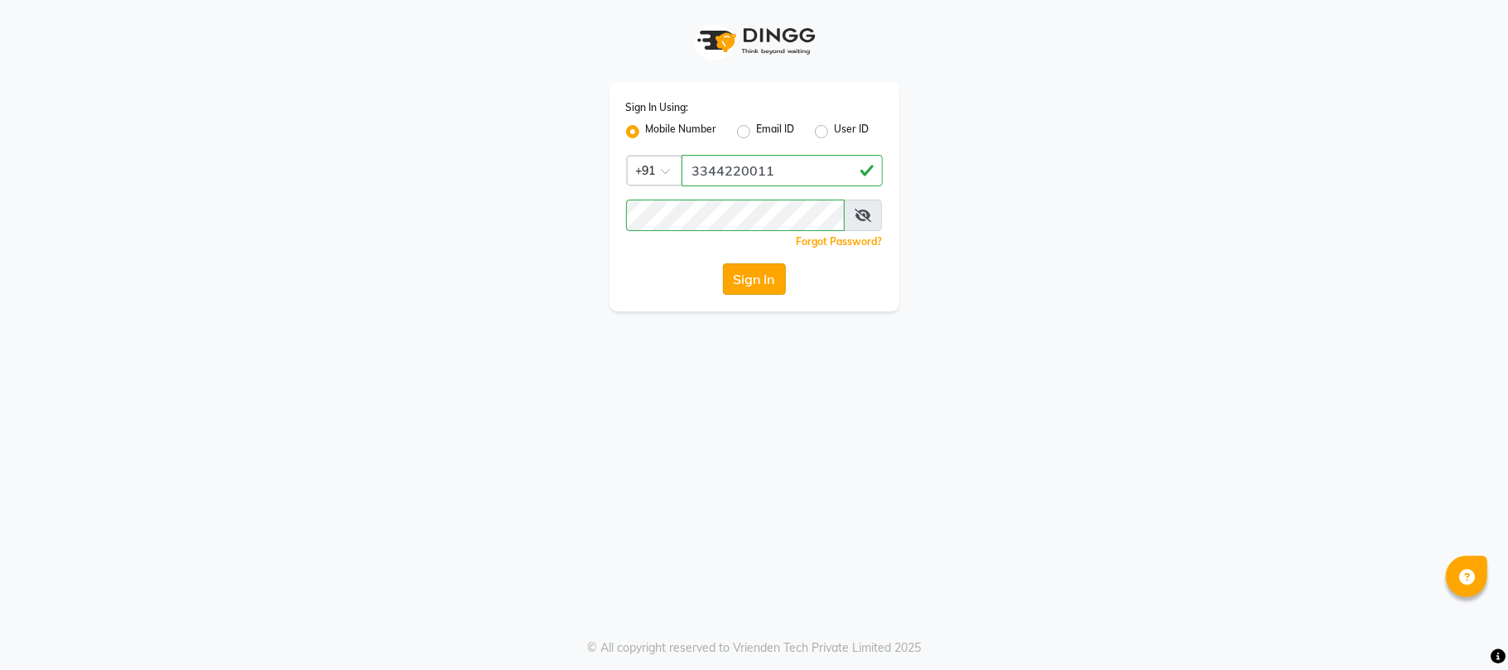
click at [746, 286] on button "Sign In" at bounding box center [754, 278] width 63 height 31
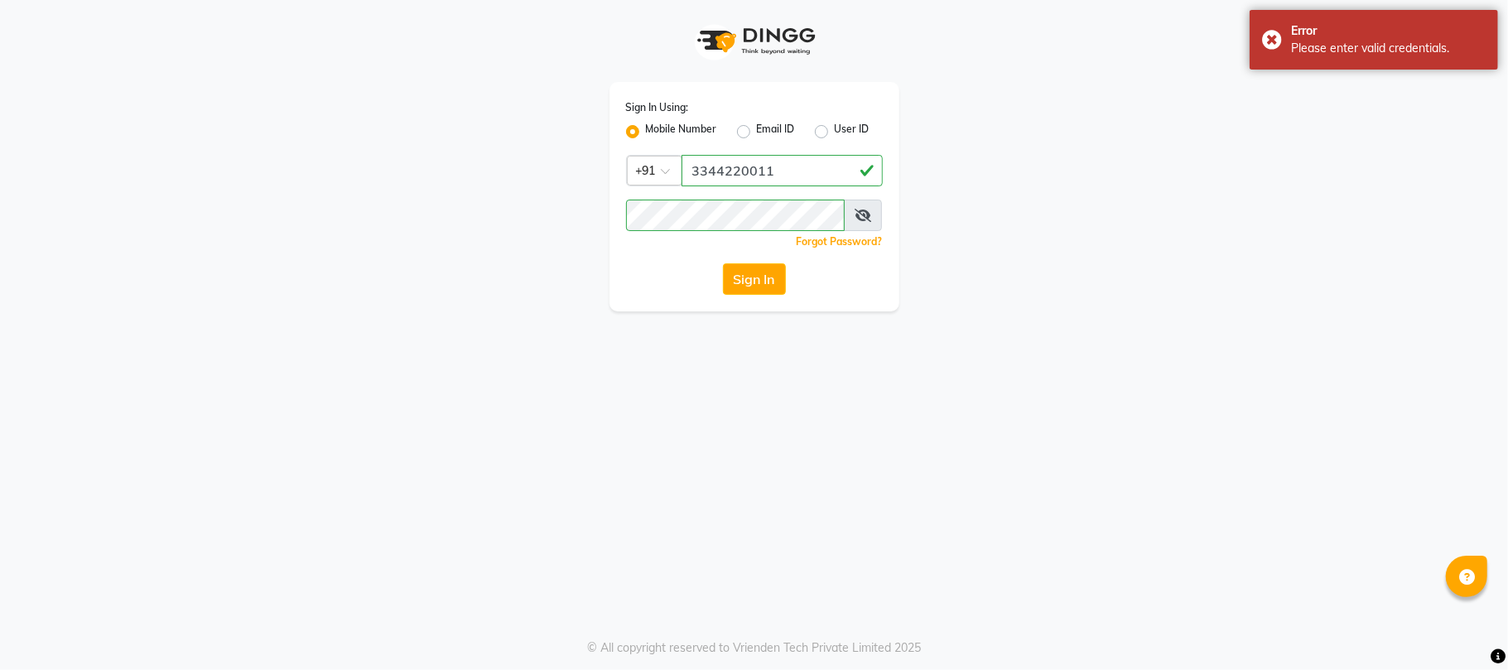
click at [868, 215] on icon at bounding box center [862, 215] width 17 height 13
click at [865, 214] on icon at bounding box center [863, 215] width 15 height 13
click at [780, 176] on input "3344220011" at bounding box center [781, 170] width 201 height 31
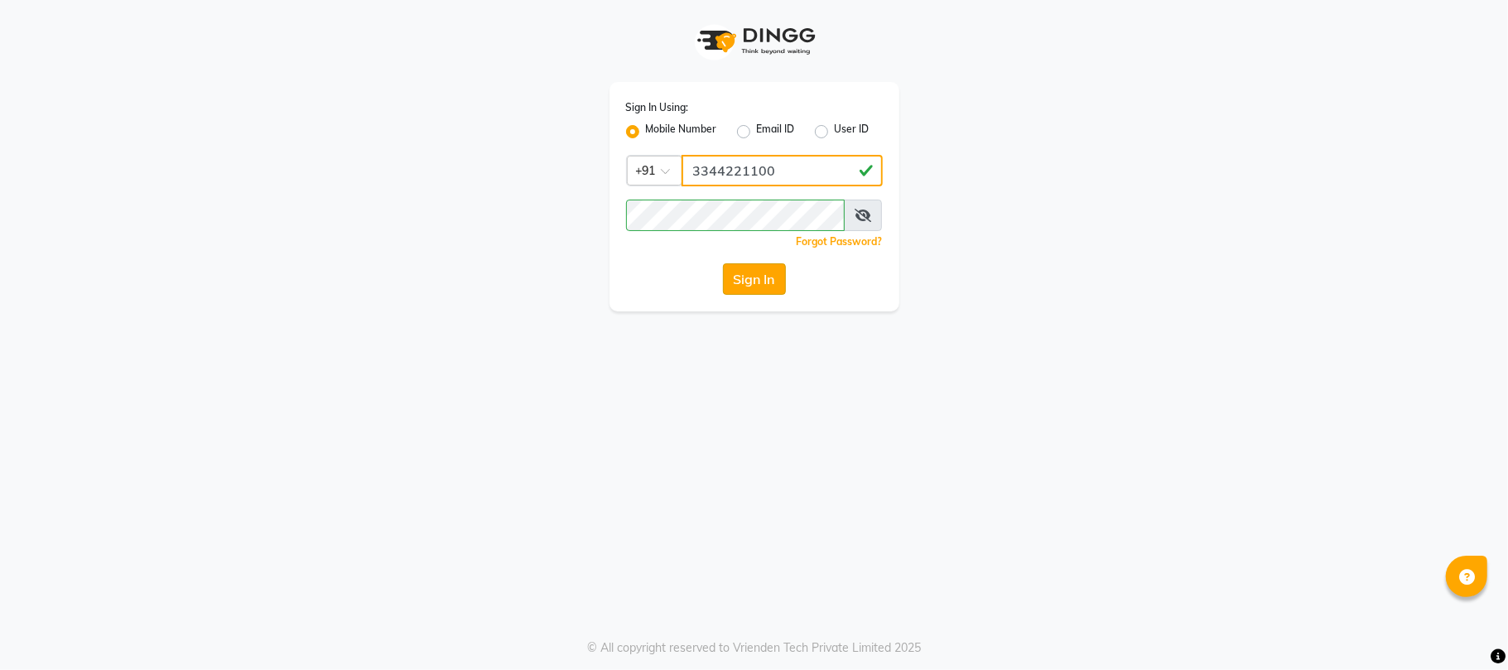
type input "3344221100"
click at [759, 278] on button "Sign In" at bounding box center [754, 278] width 63 height 31
